Goal: Task Accomplishment & Management: Complete application form

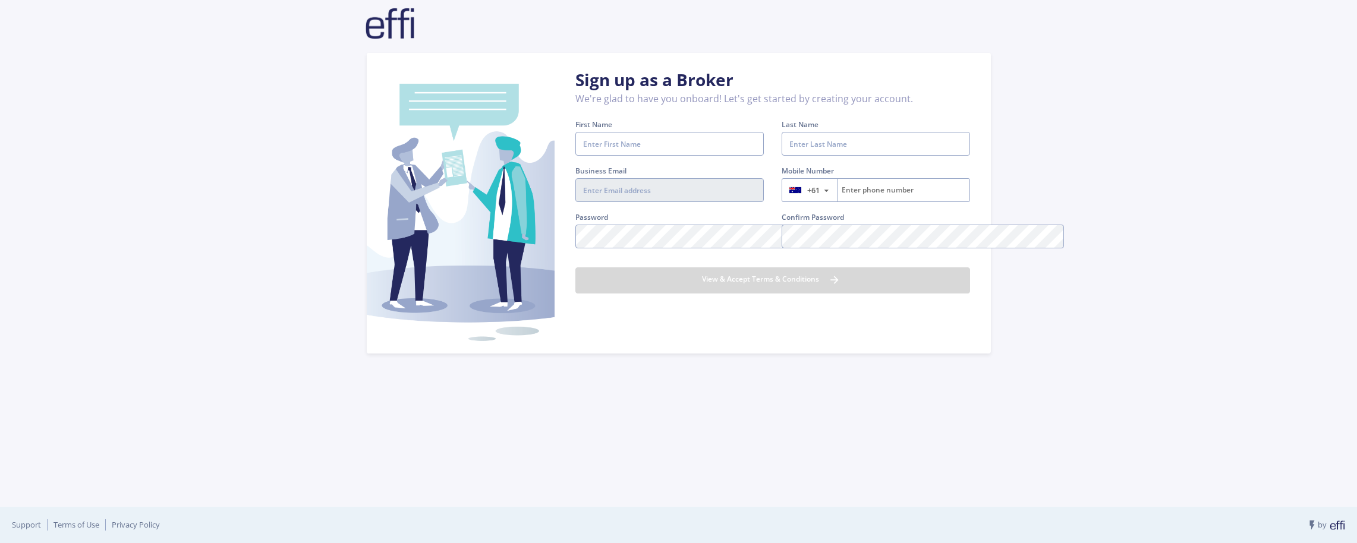
type input "[EMAIL_ADDRESS][DOMAIN_NAME]"
click at [642, 145] on input "First Name" at bounding box center [669, 144] width 188 height 24
type input "Les"
type input "Toth"
click at [871, 193] on input "tel" at bounding box center [902, 190] width 131 height 23
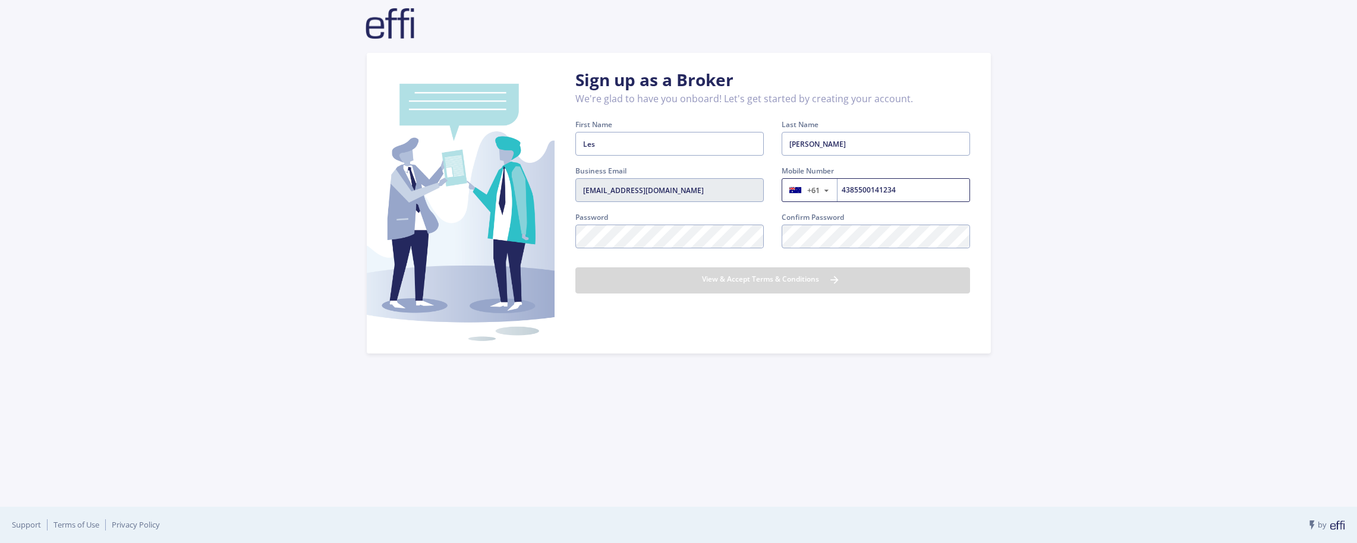
type input "4385500141234"
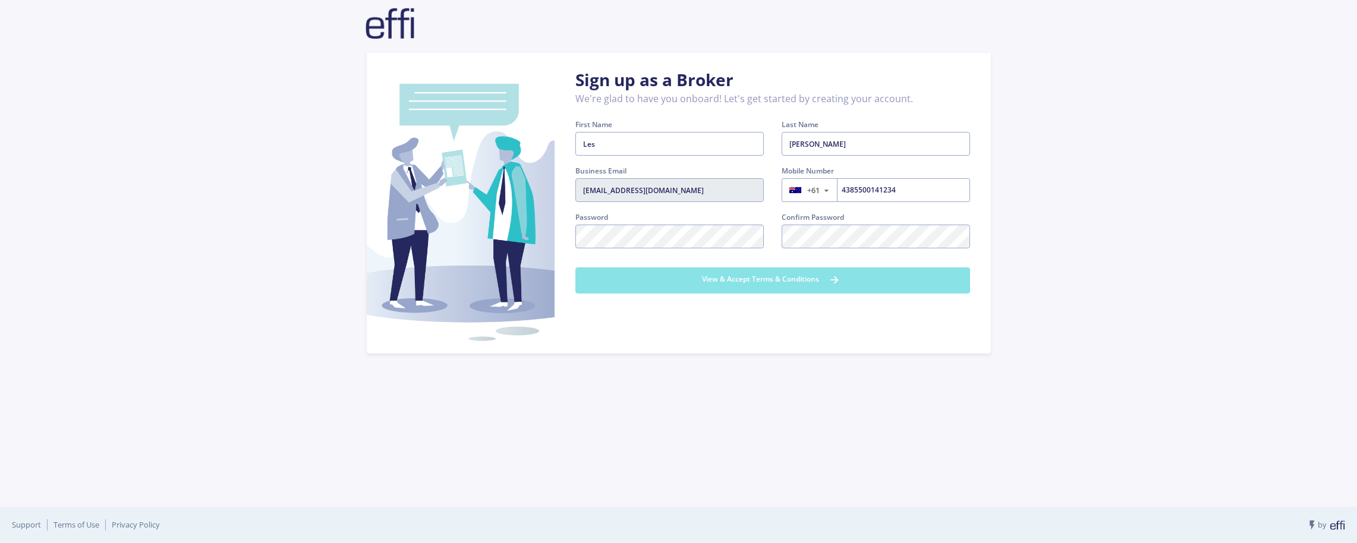
click at [804, 280] on button "View & Accept Terms & Conditions" at bounding box center [772, 280] width 395 height 26
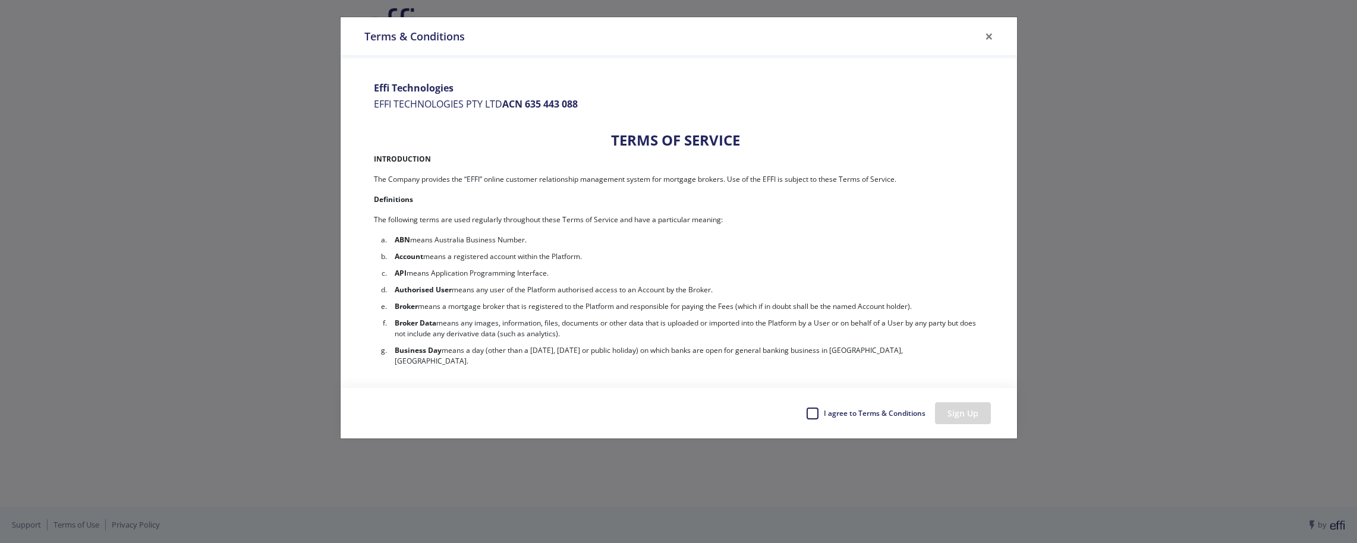
click at [823, 414] on label "I agree to Terms & Conditions" at bounding box center [874, 414] width 103 height 18
click at [811, 414] on input "I agree to Terms & Conditions" at bounding box center [811, 411] width 10 height 12
checkbox input "true"
click at [965, 417] on button "Sign Up" at bounding box center [963, 413] width 56 height 22
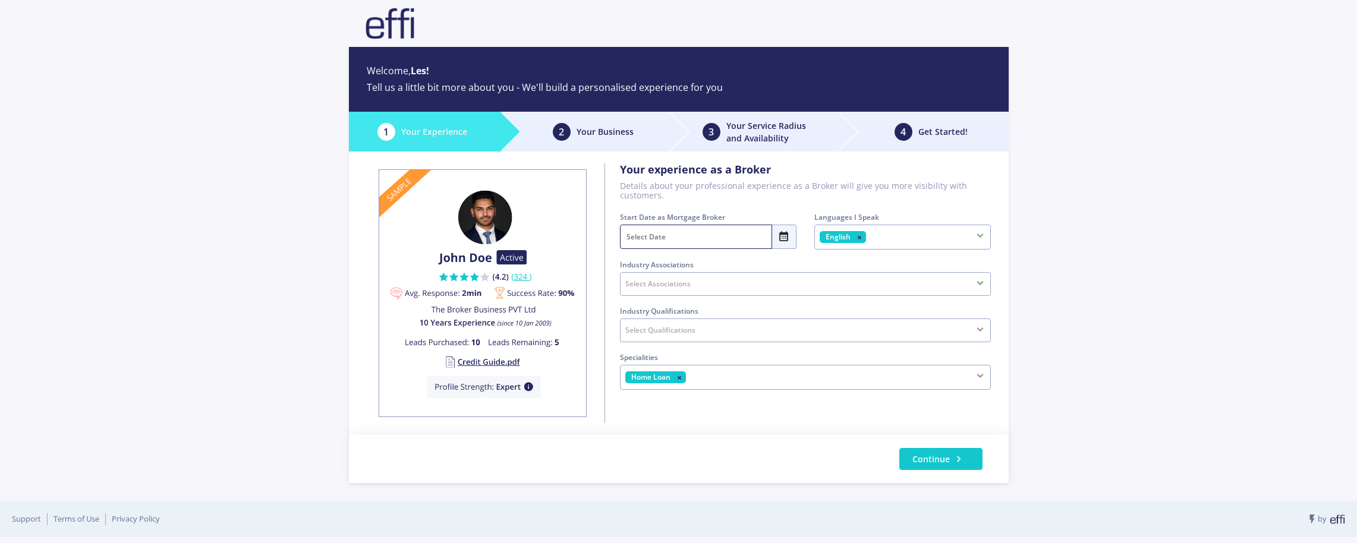
click at [682, 239] on input "text" at bounding box center [696, 237] width 152 height 24
click at [297, 252] on div "Welcome, Les! Tell us a little bit more about you - We'll build a personalised …" at bounding box center [678, 268] width 1357 height 537
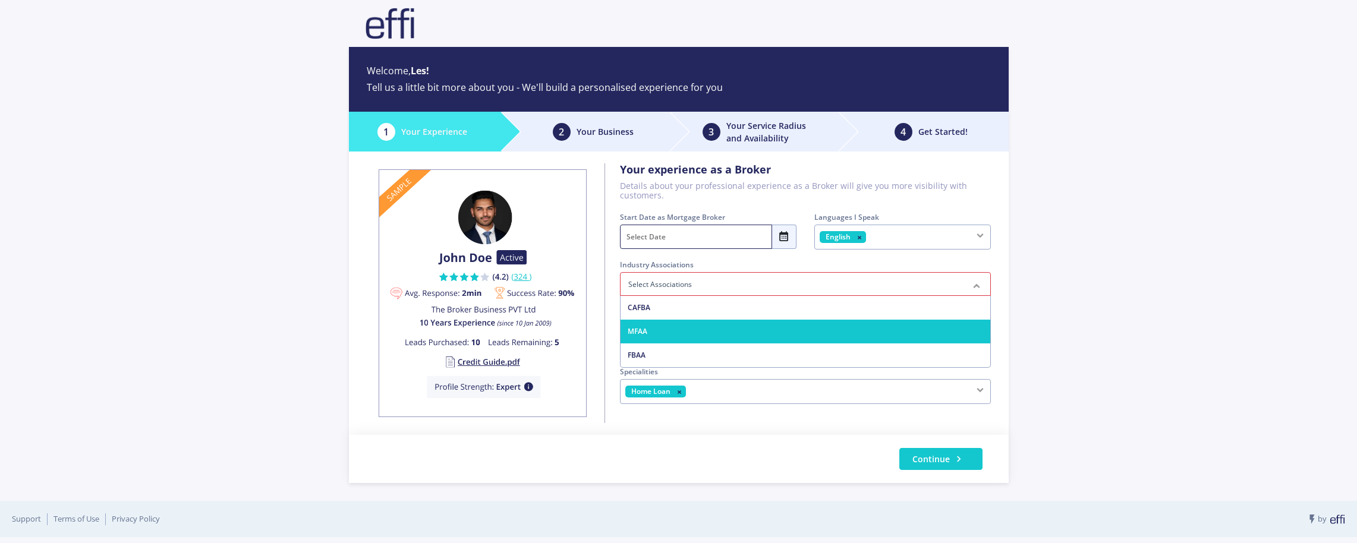
click at [664, 330] on span "MFAA" at bounding box center [805, 332] width 370 height 24
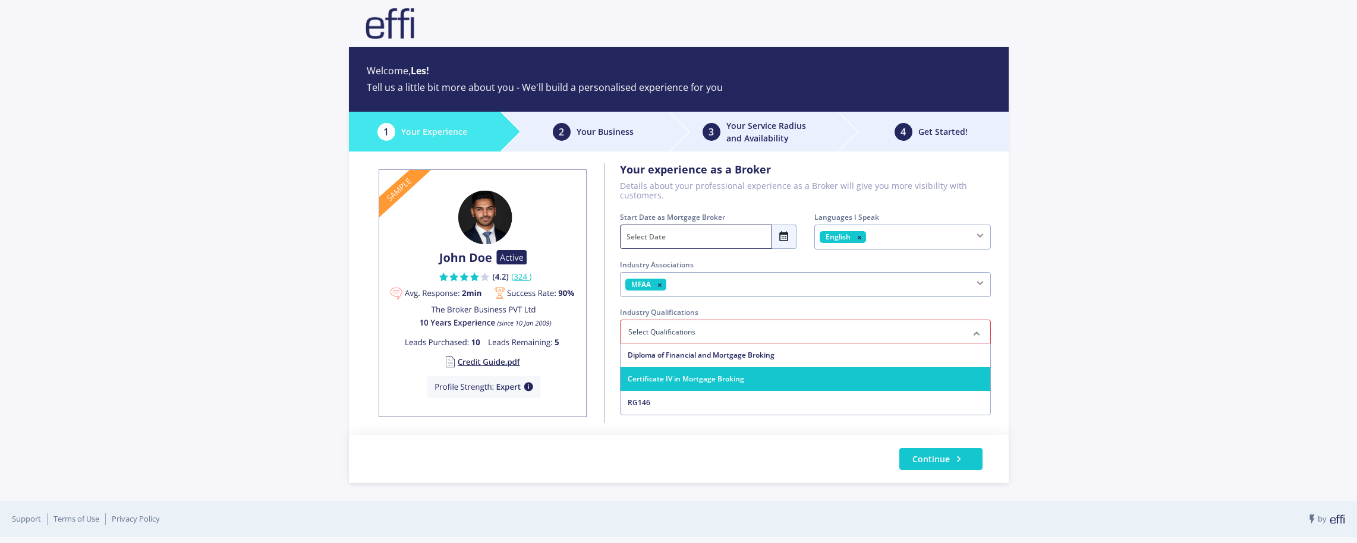
click at [671, 377] on span "Certificate IV in Mortgage Broking" at bounding box center [686, 379] width 116 height 10
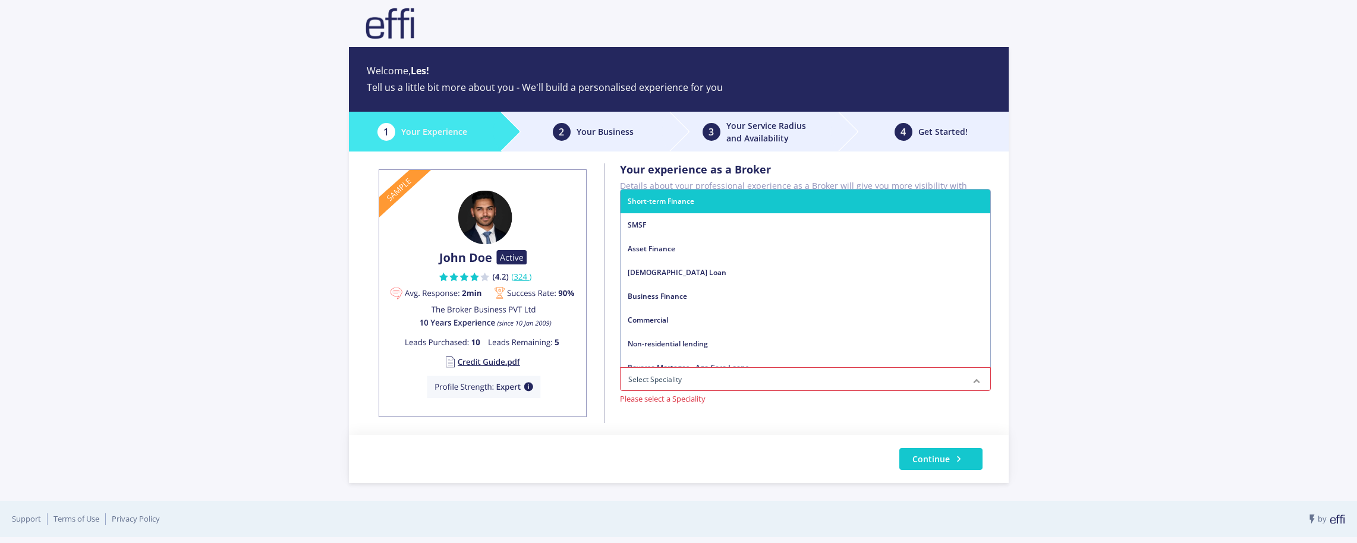
type input "A"
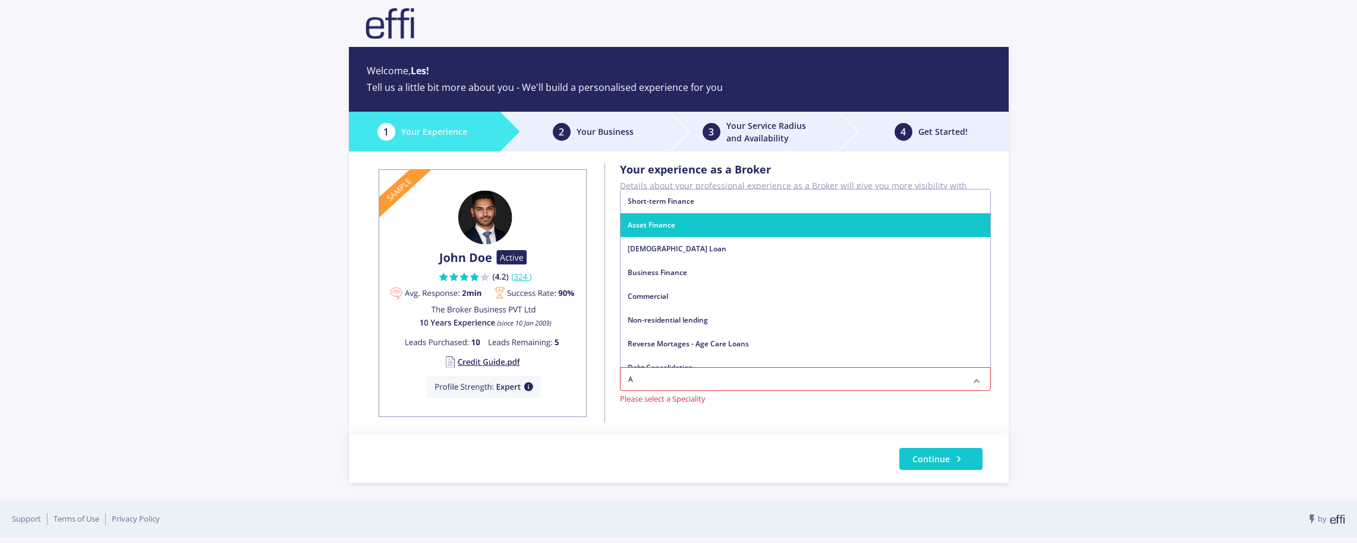
click at [691, 227] on span "Asset Finance" at bounding box center [805, 225] width 370 height 24
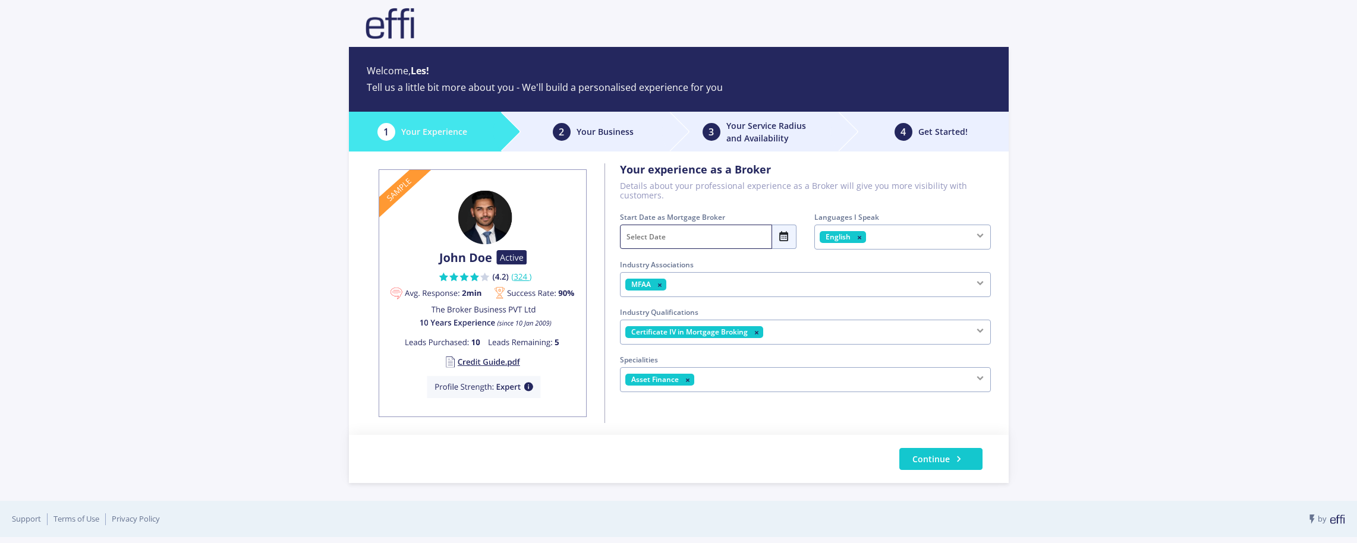
click at [691, 236] on input "text" at bounding box center [696, 237] width 152 height 24
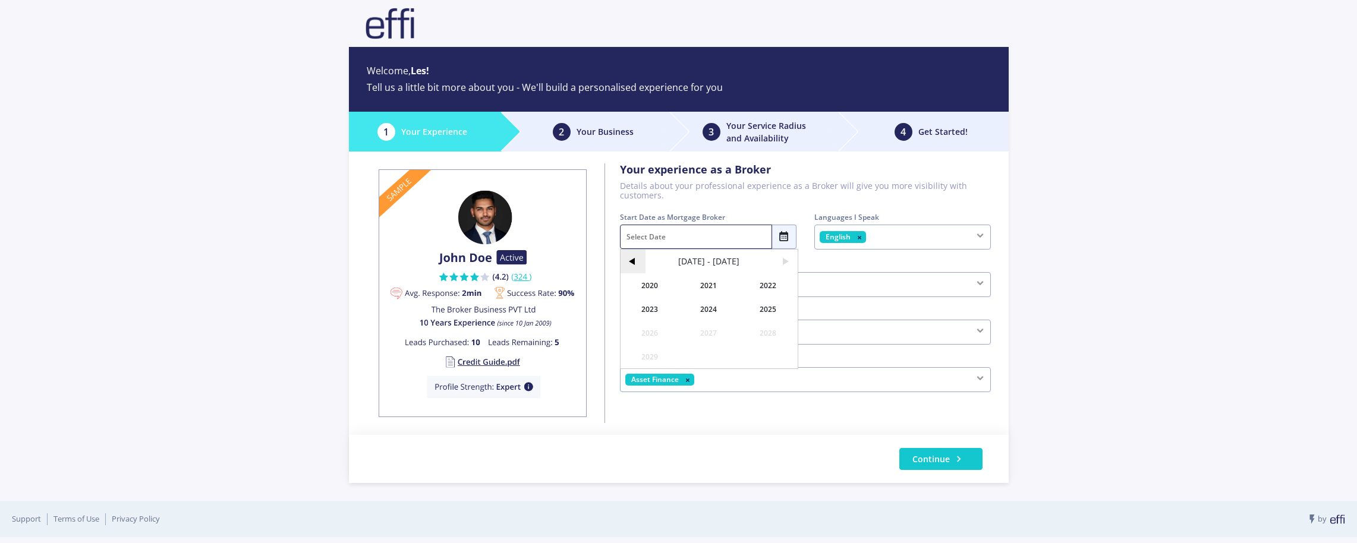
click at [634, 261] on span "<" at bounding box center [633, 262] width 26 height 24
click at [633, 261] on span "<" at bounding box center [633, 262] width 26 height 24
click at [705, 310] on span "2004" at bounding box center [708, 309] width 59 height 24
click at [713, 337] on span "August" at bounding box center [708, 333] width 59 height 24
click at [638, 306] on span "1" at bounding box center [633, 309] width 26 height 24
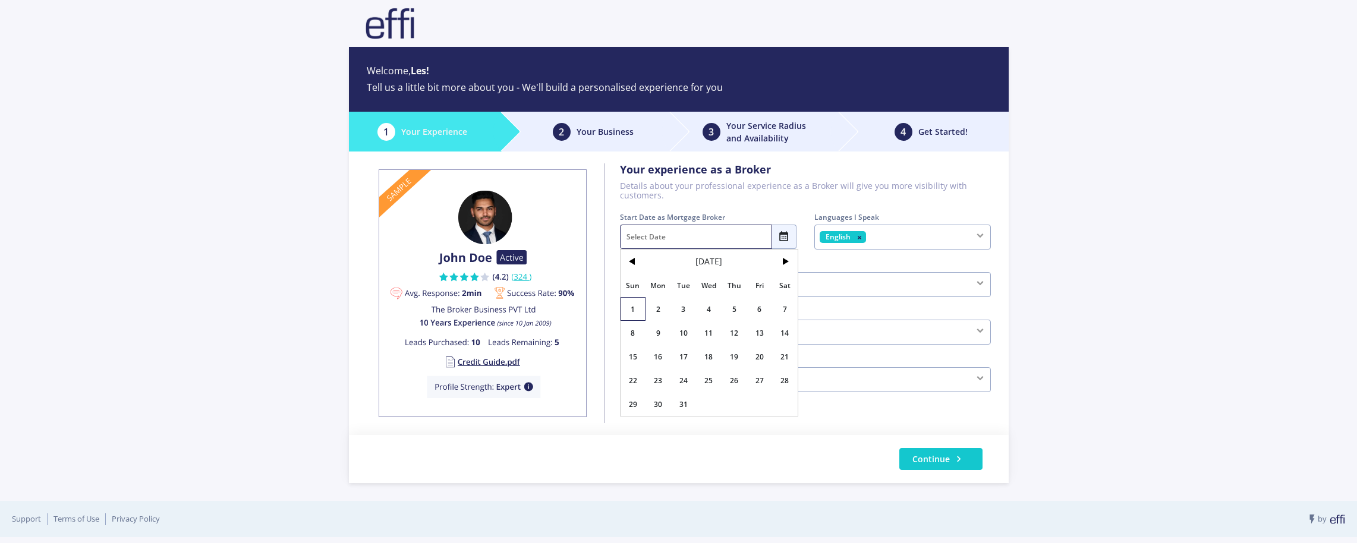
type input "01 Aug 2004"
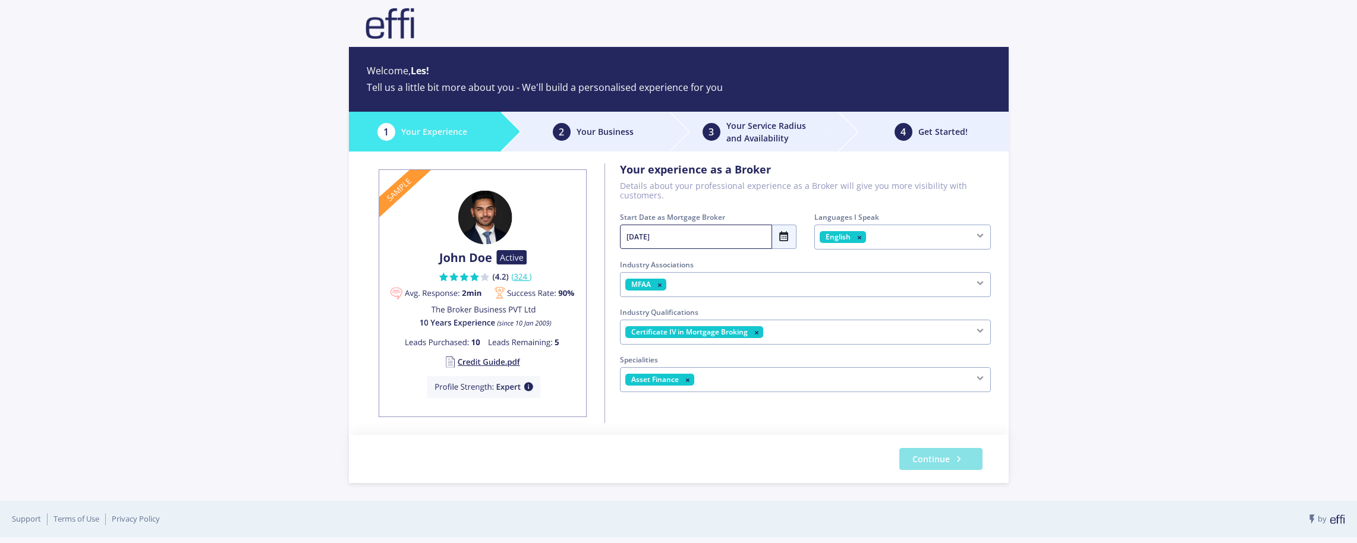
click at [929, 455] on span "Continue" at bounding box center [930, 459] width 37 height 12
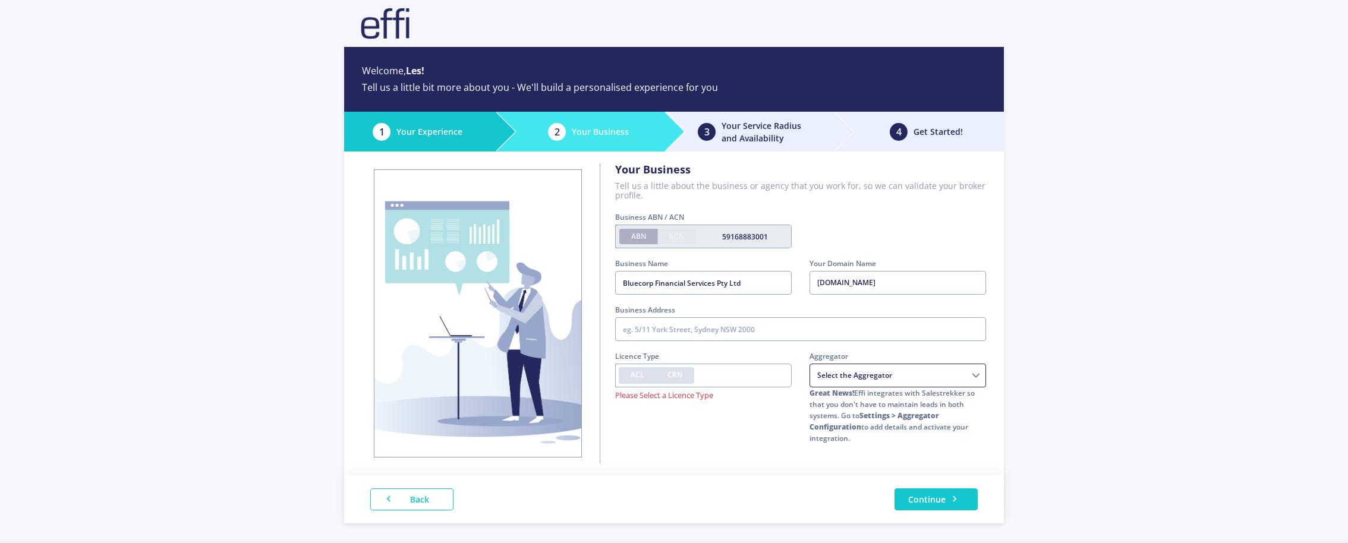
click at [875, 380] on select "Choice Aggregation Services AMAG Astute Financial Management Buyers choice Home…" at bounding box center [897, 376] width 177 height 24
select select "08d7eb2d-e413-3ace-b7a8-1ce9698c42f9"
click at [809, 364] on select "Choice Aggregation Services AMAG Astute Financial Management Buyers choice Home…" at bounding box center [897, 376] width 177 height 24
click at [670, 470] on div "Your Business Tell us a little about the business or agency that you work for, …" at bounding box center [674, 314] width 660 height 324
click at [683, 370] on label "CRN" at bounding box center [675, 375] width 39 height 17
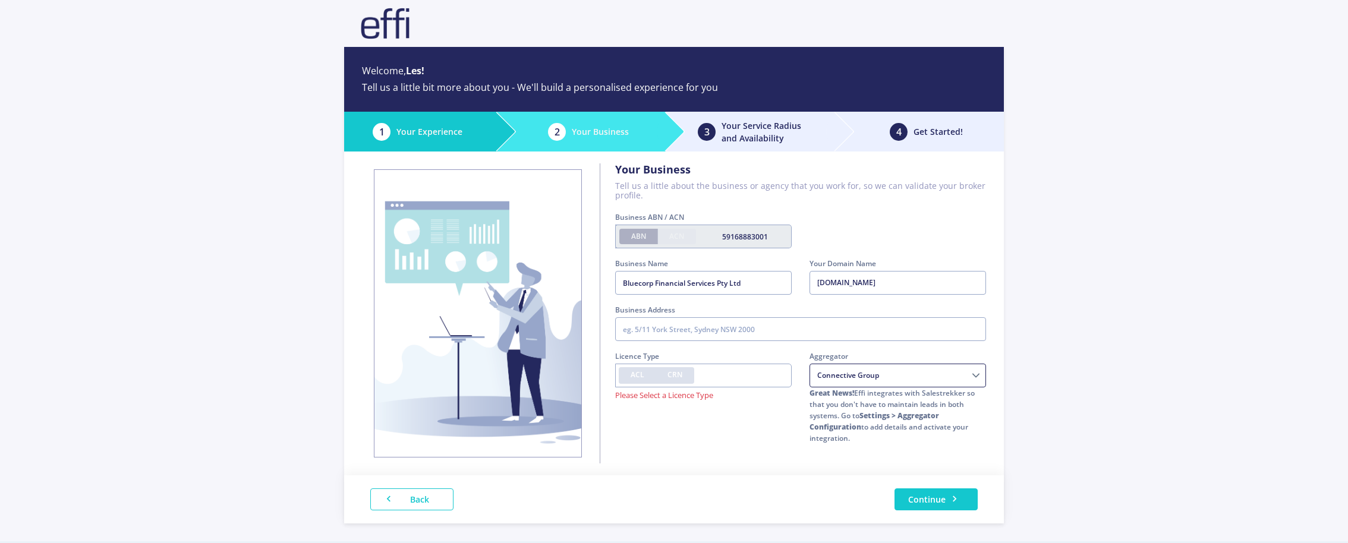
click at [675, 370] on input "CRN" at bounding box center [671, 374] width 8 height 8
radio input "true"
click at [637, 375] on span "ACL" at bounding box center [638, 375] width 14 height 10
click at [637, 375] on input "ACL" at bounding box center [635, 374] width 8 height 8
radio input "true"
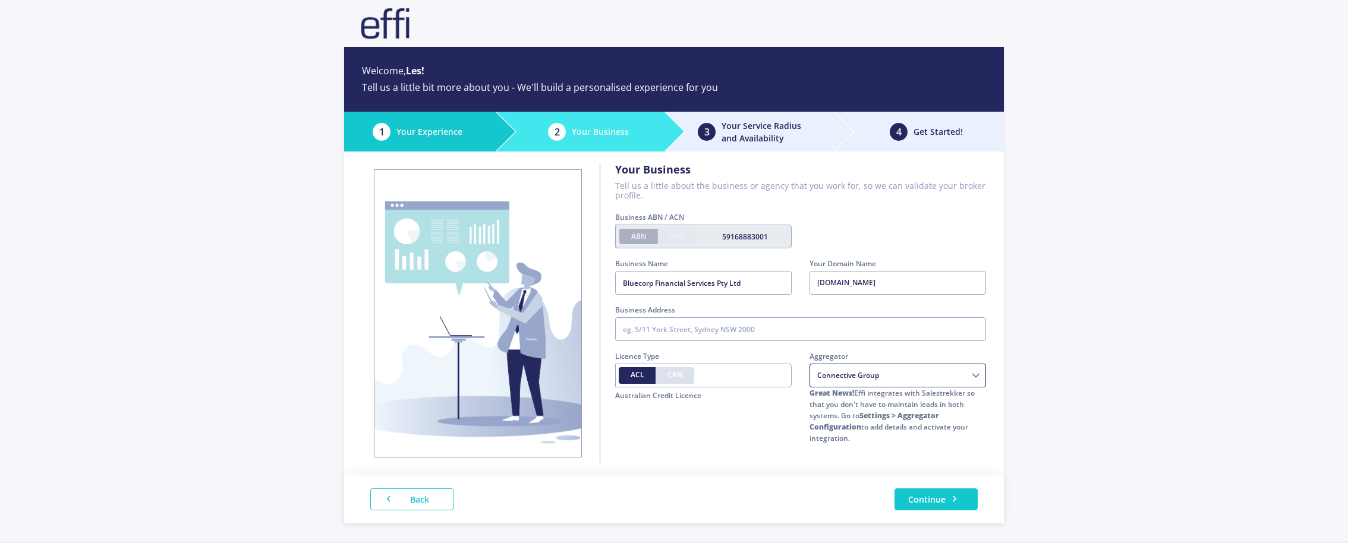
click at [720, 431] on div "Licence Type ACL CRN Australian Credit Licence" at bounding box center [703, 403] width 194 height 105
click at [924, 499] on button "Continue" at bounding box center [935, 500] width 83 height 22
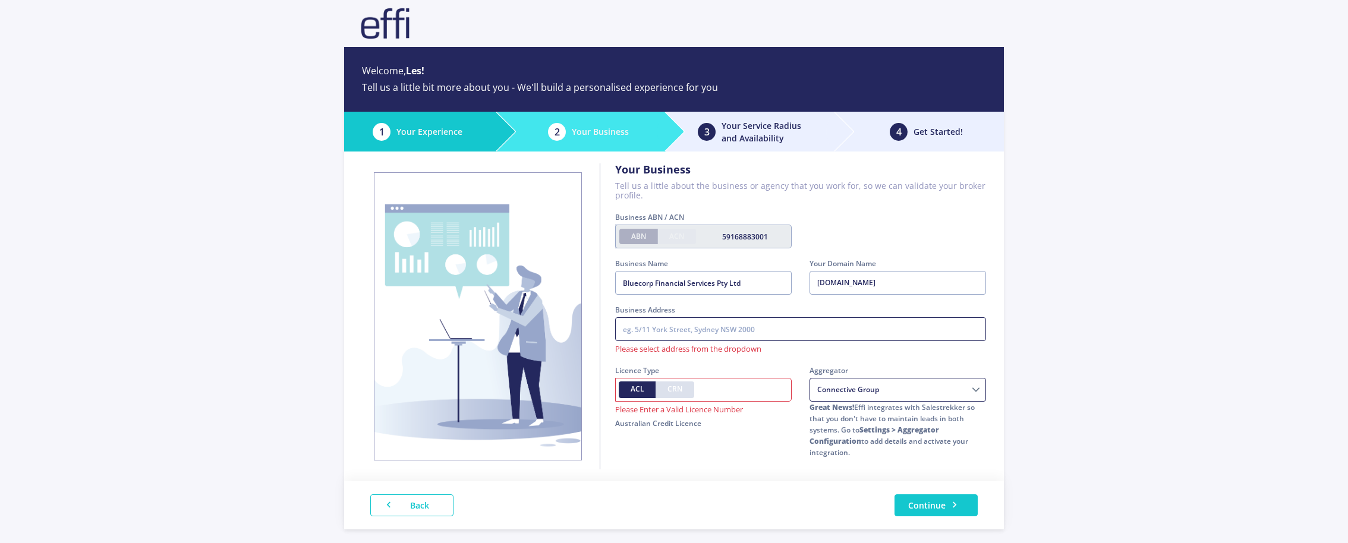
click at [663, 335] on input "text" at bounding box center [800, 329] width 371 height 24
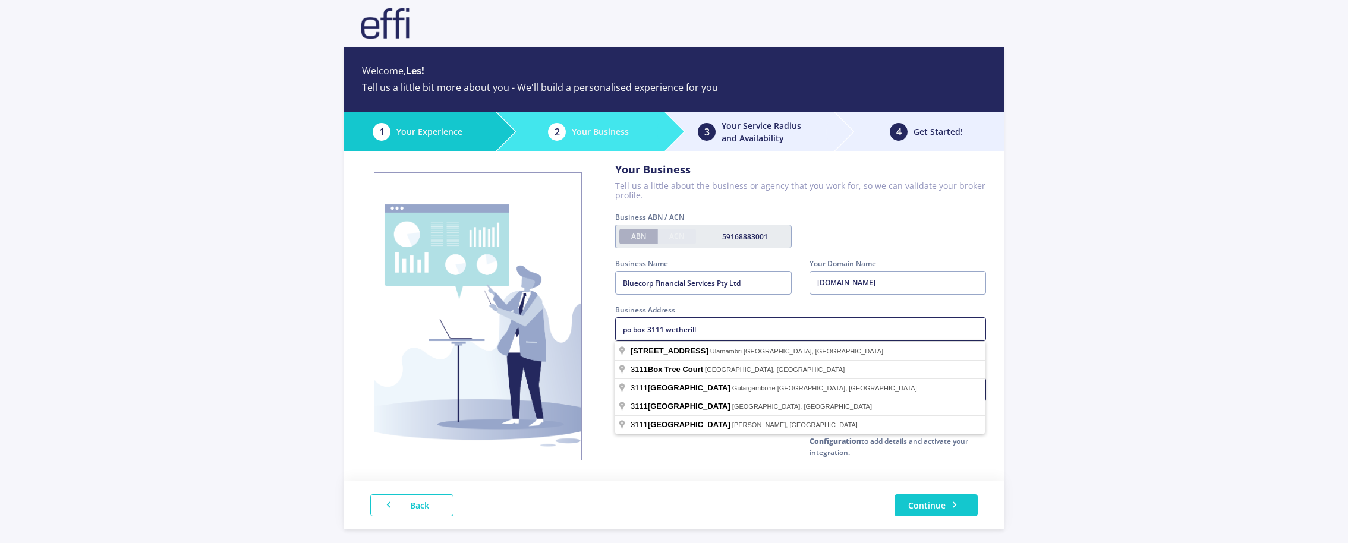
type input "po box 3111 wetherill"
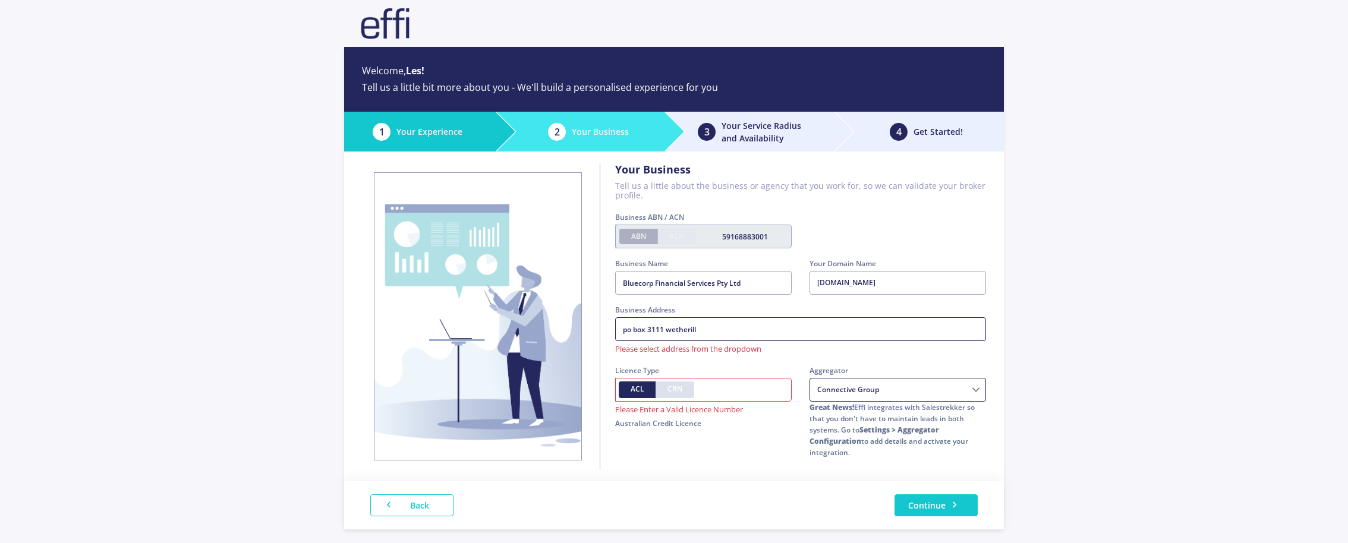
drag, startPoint x: 713, startPoint y: 327, endPoint x: 609, endPoint y: 331, distance: 104.1
click at [609, 331] on div "Business Address po box 3111 wetherill Please select address from the dropdown" at bounding box center [800, 334] width 389 height 61
click at [934, 247] on div "Business ABN / ACN ABN ACN 59168883001" at bounding box center [800, 235] width 389 height 46
click at [915, 509] on button "Continue" at bounding box center [935, 505] width 83 height 22
click at [650, 324] on input "text" at bounding box center [800, 329] width 371 height 24
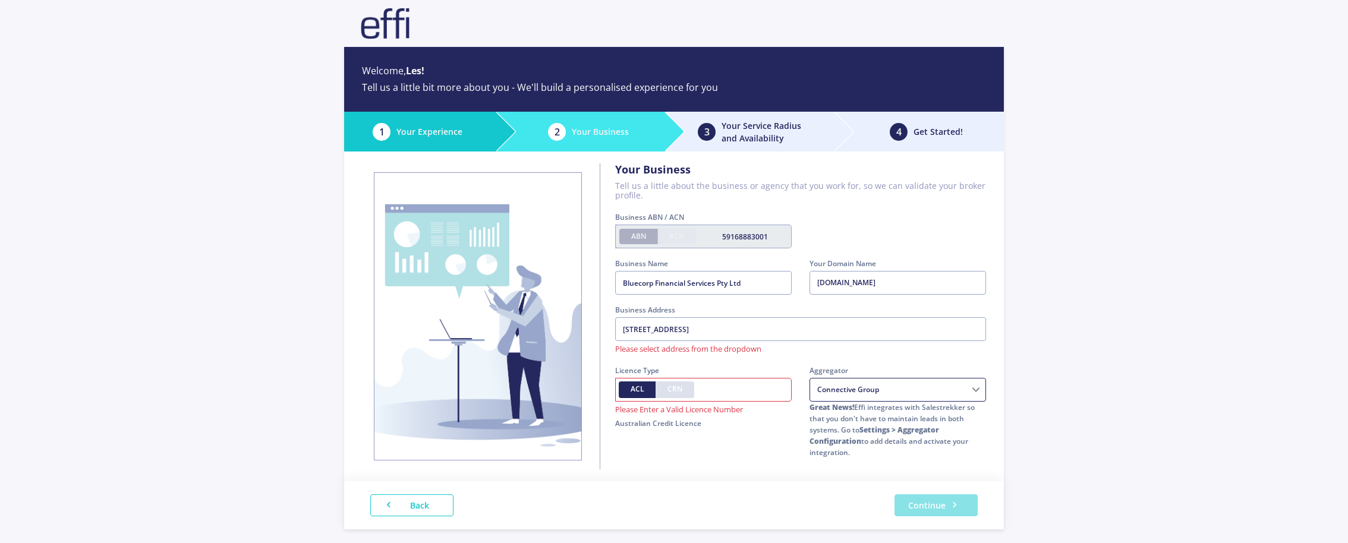
click at [937, 510] on button "Continue" at bounding box center [935, 505] width 83 height 22
click at [686, 330] on input "PO Box 3111 Wetherill Park NSW 2164" at bounding box center [800, 329] width 371 height 24
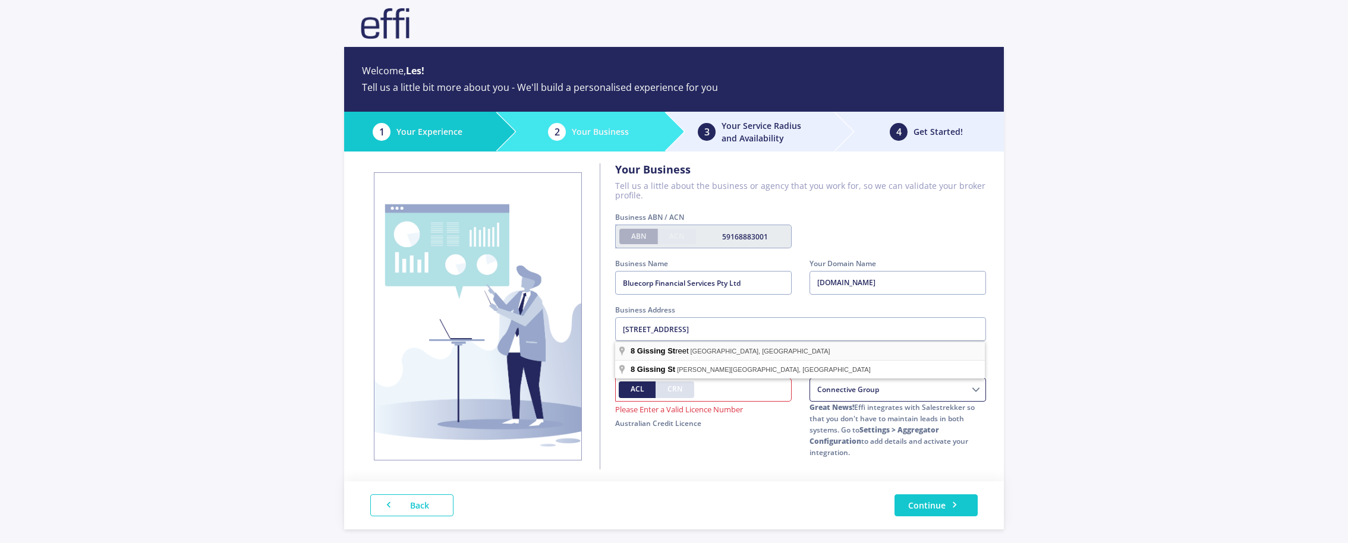
type input "8 Gissing Street, Wetherill Park NSW, Australia"
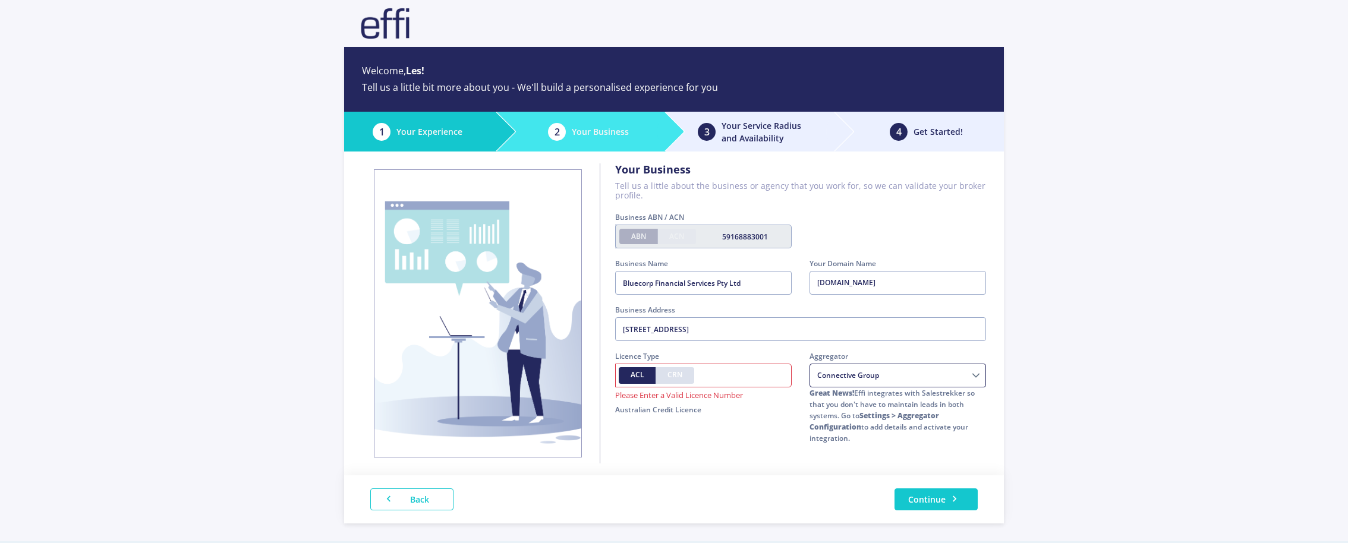
click at [765, 482] on div "Back Continue" at bounding box center [674, 499] width 660 height 48
click at [774, 383] on input "text" at bounding box center [703, 376] width 177 height 24
click at [734, 477] on div "Back Continue" at bounding box center [674, 499] width 660 height 48
click at [941, 509] on button "Continue" at bounding box center [935, 500] width 83 height 22
click at [743, 379] on input "text" at bounding box center [703, 376] width 177 height 24
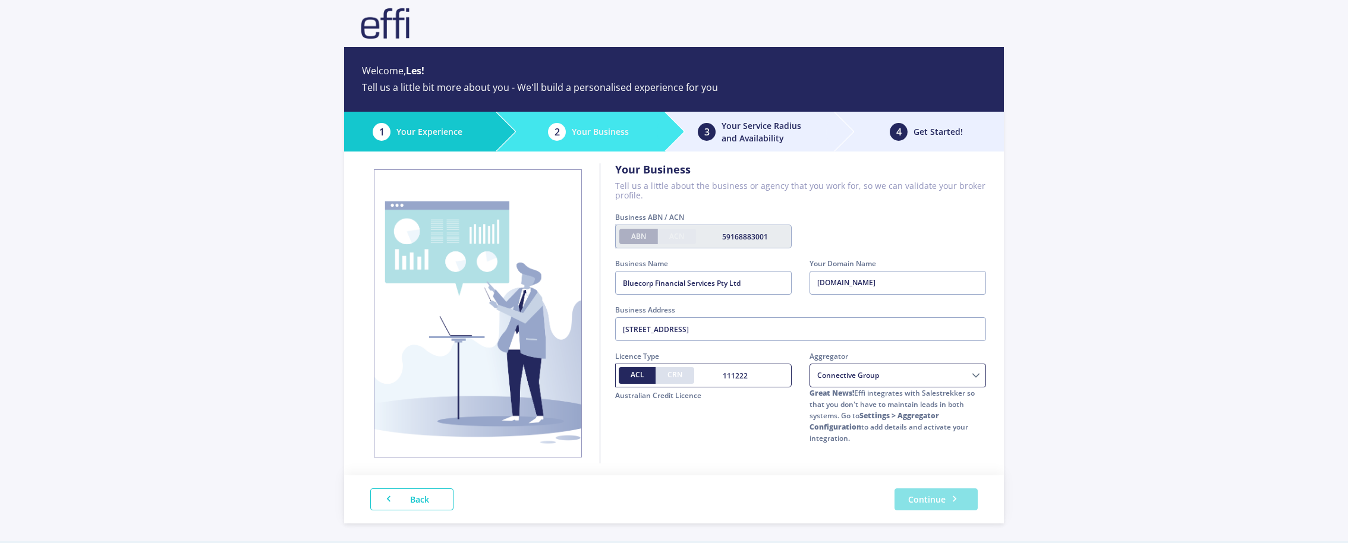
type input "111222"
click at [900, 498] on button "Continue" at bounding box center [935, 500] width 83 height 22
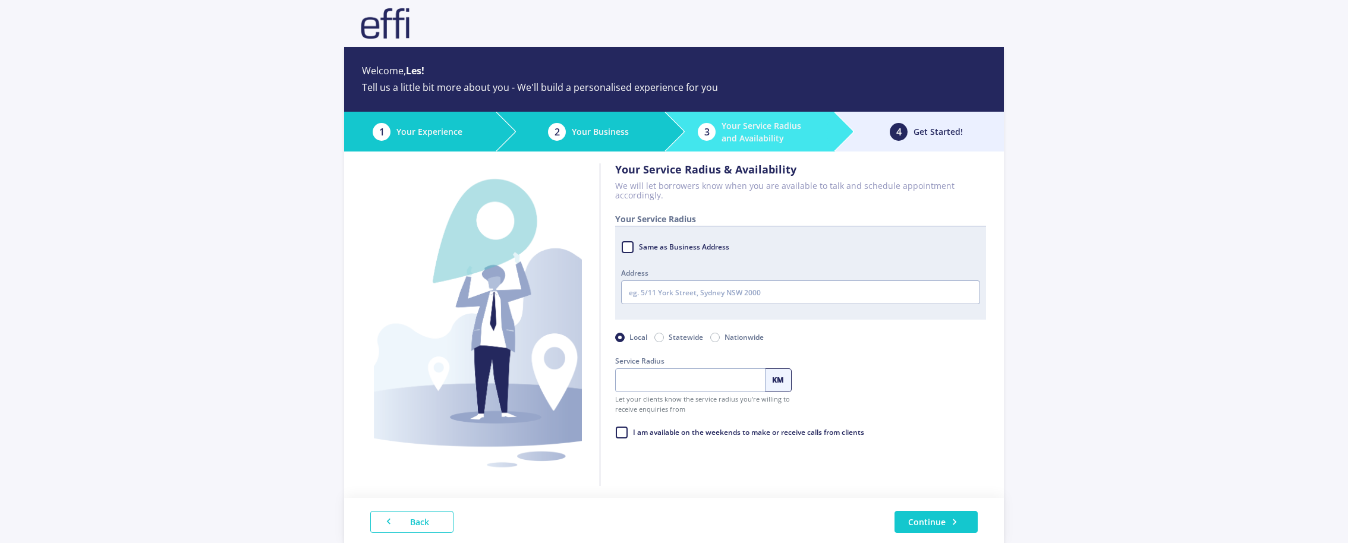
click at [724, 339] on label "Nationwide" at bounding box center [743, 337] width 39 height 14
click at [719, 339] on input "Nationwide" at bounding box center [715, 336] width 10 height 12
radio input "true"
click at [926, 364] on div at bounding box center [898, 389] width 194 height 68
click at [970, 380] on div at bounding box center [898, 389] width 194 height 68
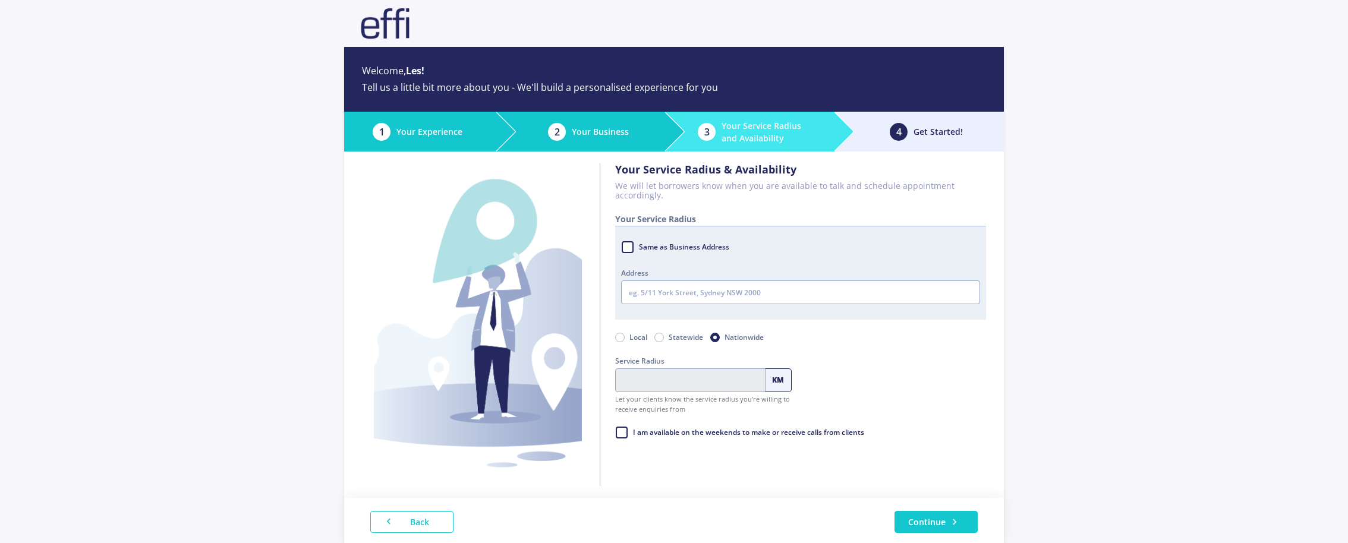
click at [944, 421] on div at bounding box center [898, 389] width 194 height 68
click at [925, 524] on button "Continue" at bounding box center [935, 522] width 83 height 22
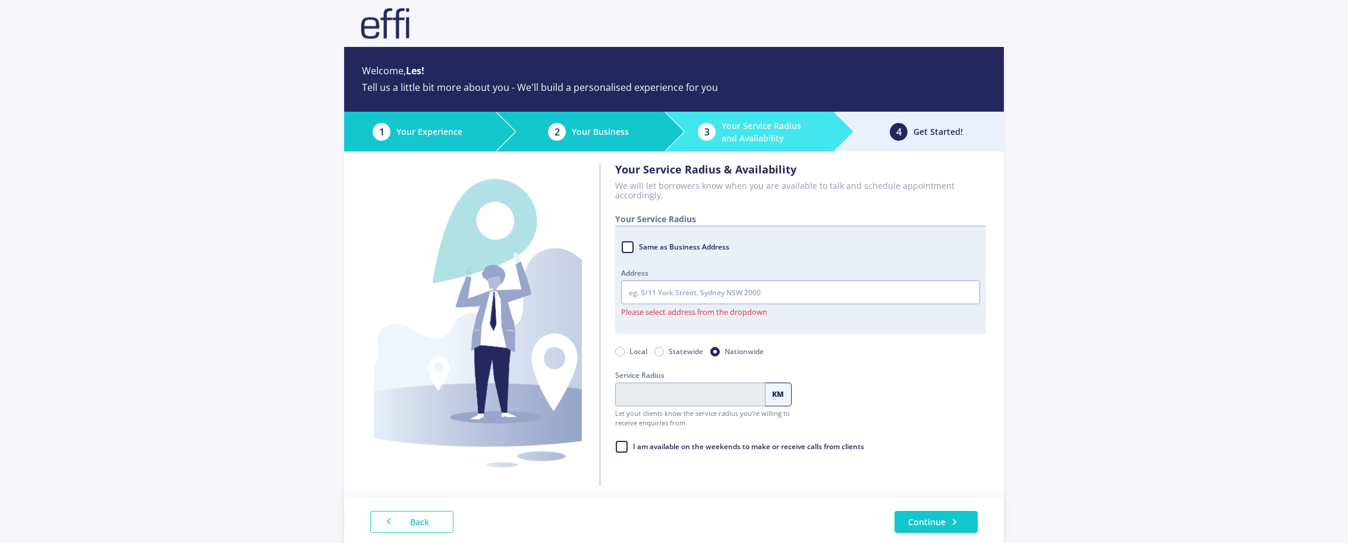
click at [619, 246] on div "Same as Business Address" at bounding box center [800, 252] width 377 height 29
click at [646, 300] on input "text" at bounding box center [800, 293] width 359 height 24
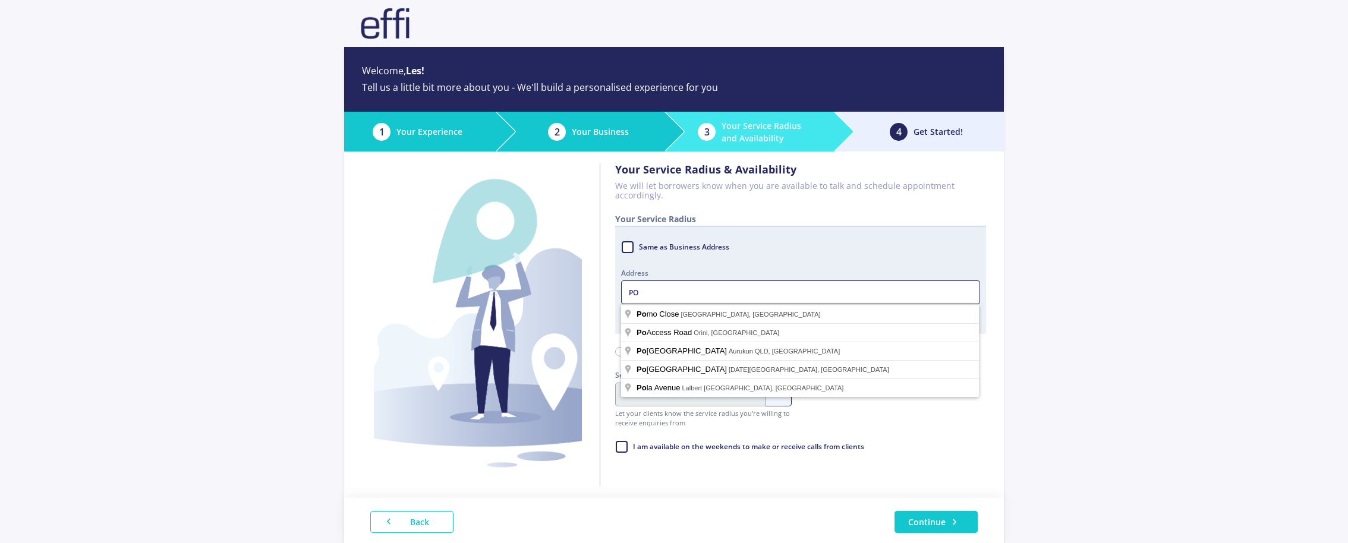
type input "P"
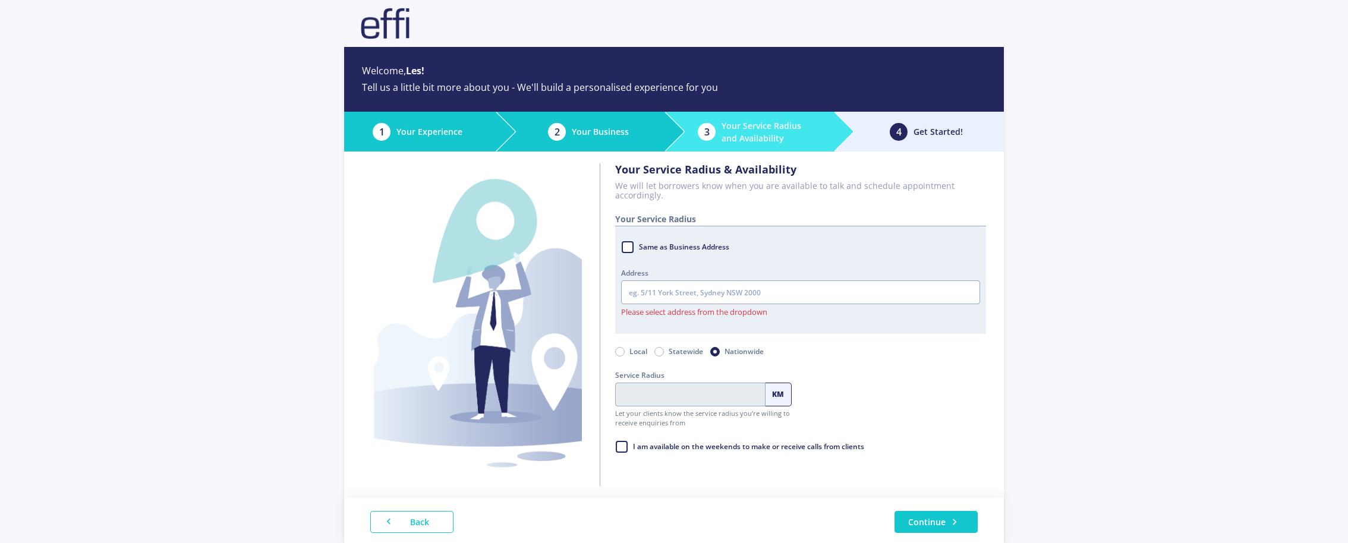
click at [638, 245] on label "Same as Business Address" at bounding box center [684, 247] width 92 height 18
click at [629, 245] on input "Same as Business Address" at bounding box center [626, 244] width 10 height 12
checkbox input "true"
type input "8 Gissing Street, Wetherill Park NSW 2164, Australia"
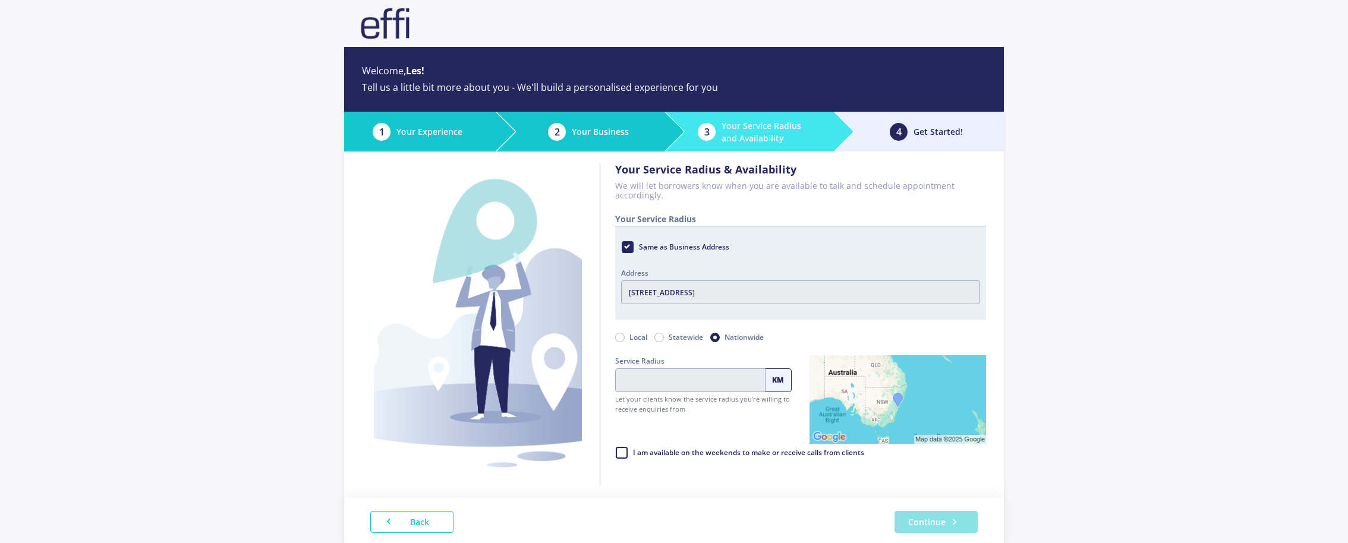
click at [943, 524] on button "Continue" at bounding box center [935, 522] width 83 height 22
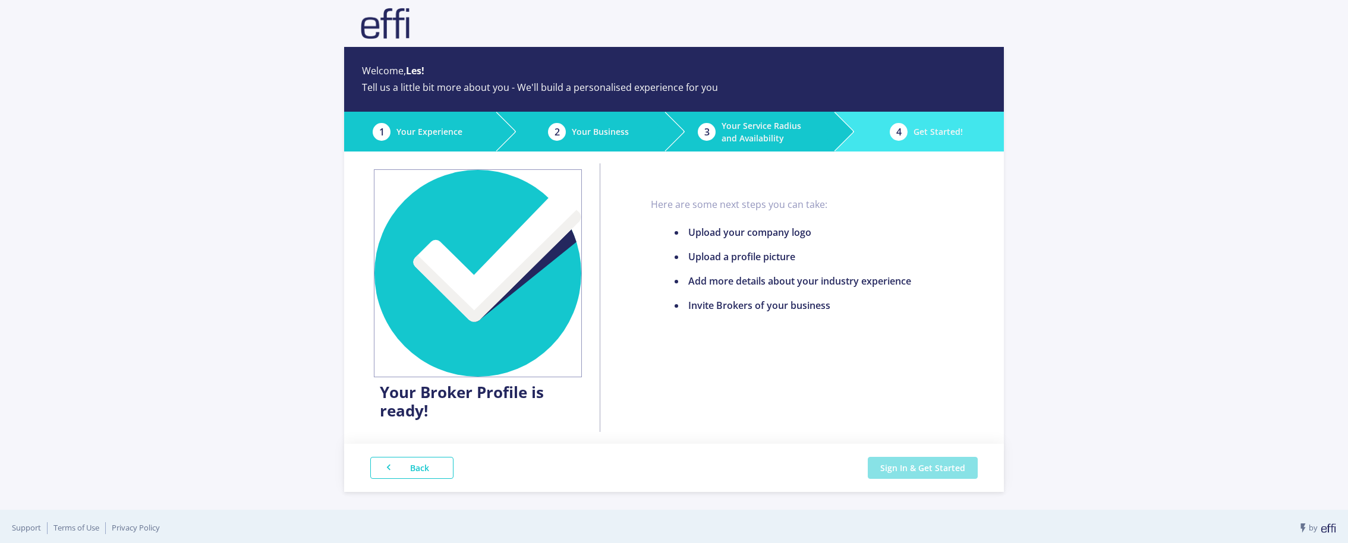
click at [916, 471] on button "Sign In & Get Started" at bounding box center [923, 468] width 110 height 22
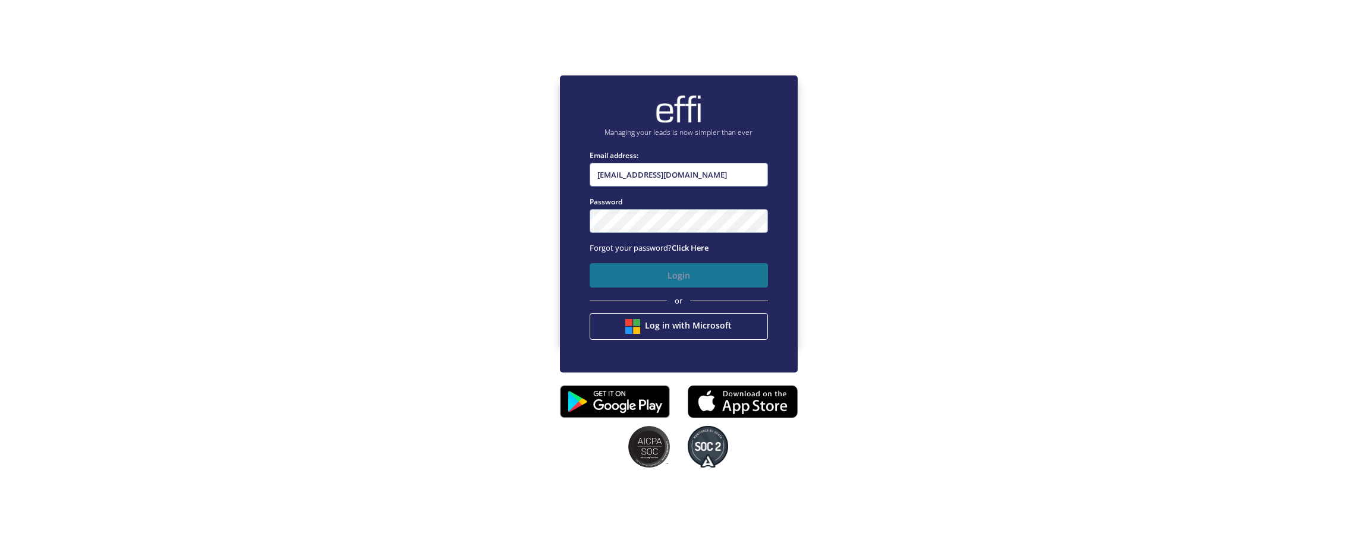
click at [667, 274] on button "Login" at bounding box center [679, 275] width 178 height 24
